Goal: Task Accomplishment & Management: Use online tool/utility

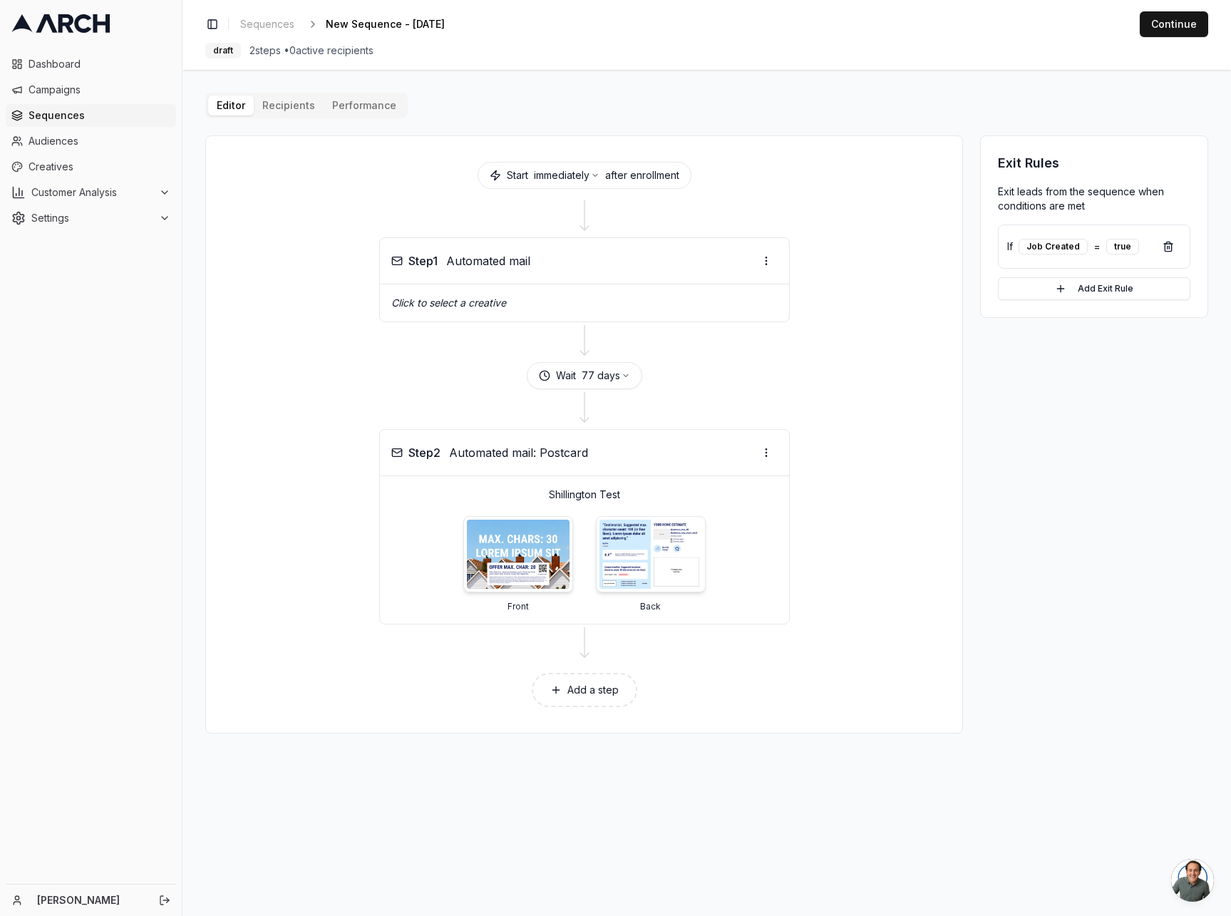
click at [1123, 545] on div "Exit Rules Exit leads from the sequence when conditions are met If Job Created …" at bounding box center [1094, 434] width 228 height 598
